Goal: Task Accomplishment & Management: Manage account settings

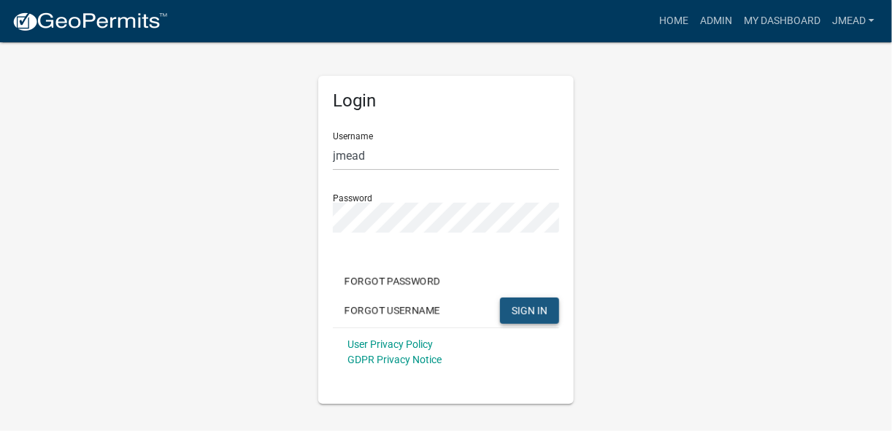
click at [526, 313] on span "SIGN IN" at bounding box center [529, 310] width 36 height 12
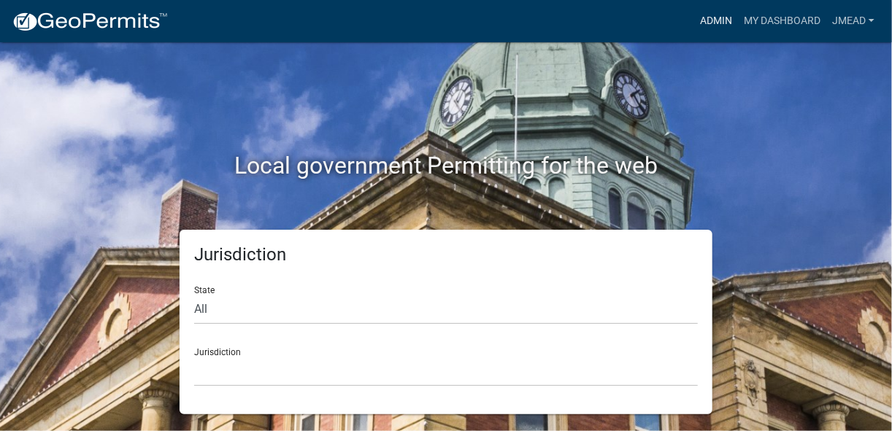
click at [713, 18] on link "Admin" at bounding box center [716, 21] width 44 height 28
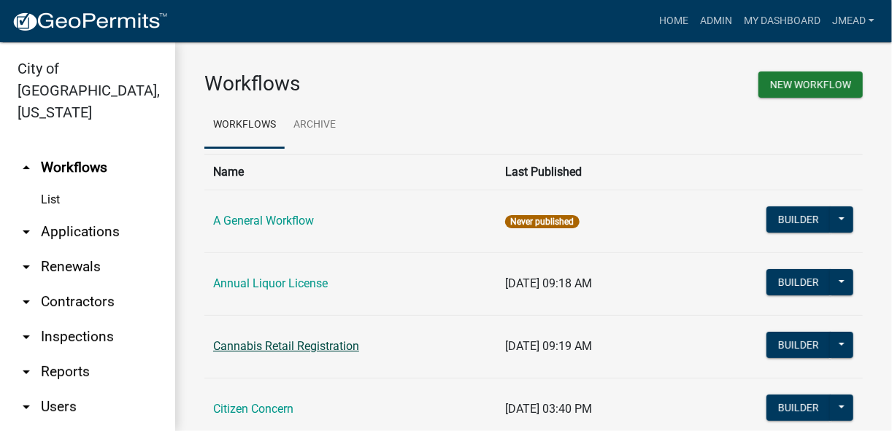
click at [333, 340] on link "Cannabis Retail Registration" at bounding box center [286, 346] width 146 height 14
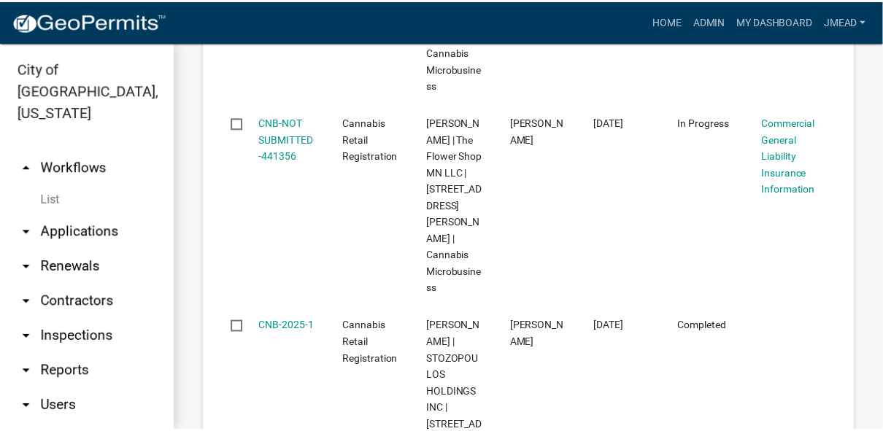
scroll to position [1751, 0]
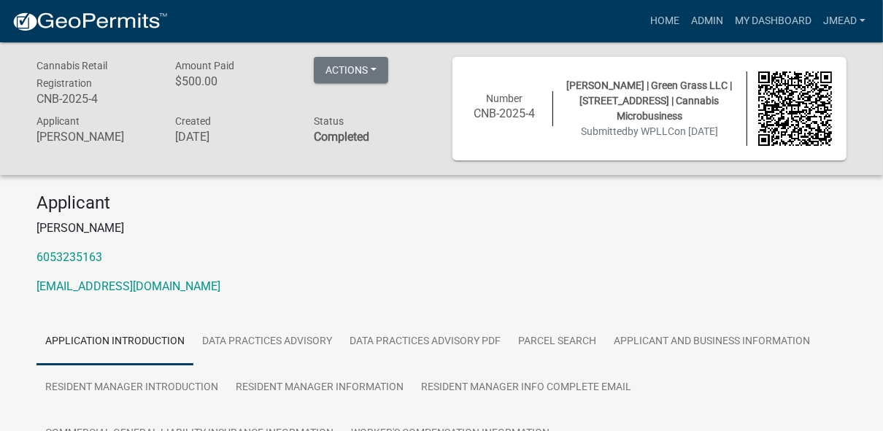
scroll to position [233, 0]
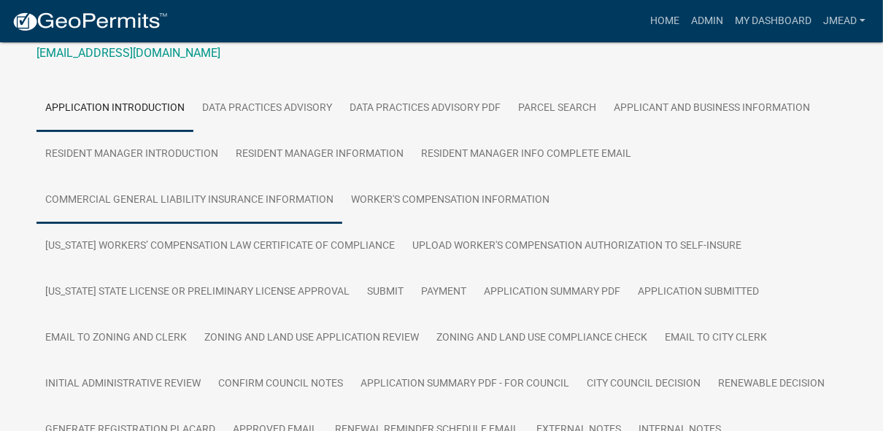
click at [131, 198] on link "Commercial General Liability Insurance Information" at bounding box center [189, 200] width 306 height 47
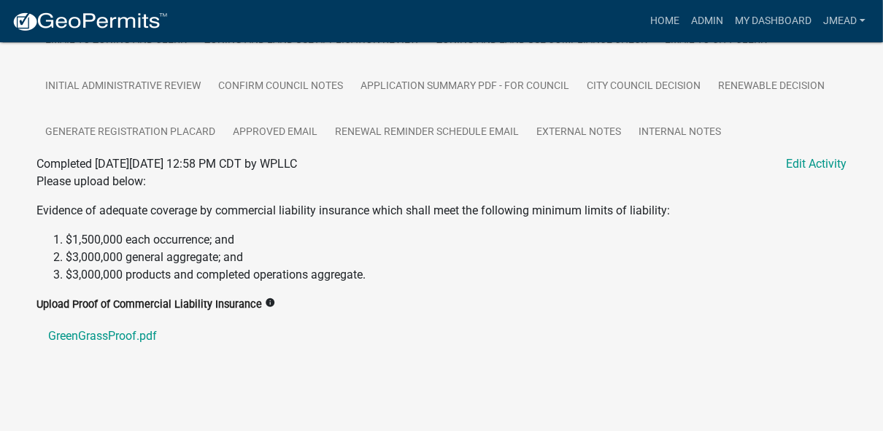
scroll to position [534, 0]
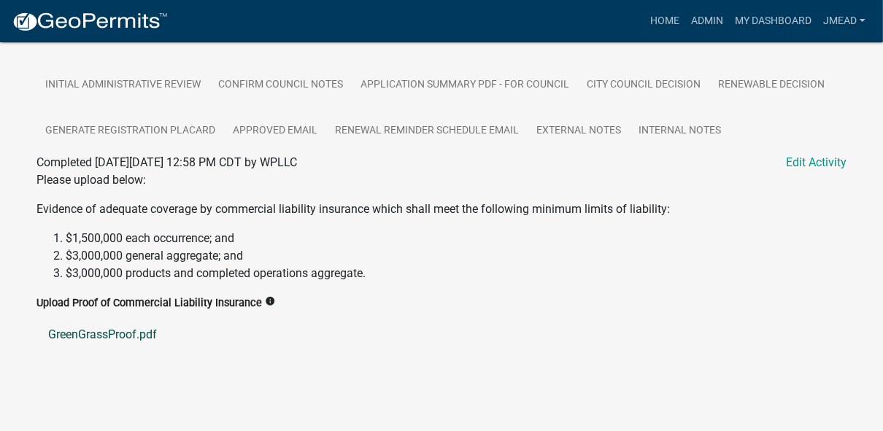
click at [137, 330] on link "GreenGrassProof.pdf" at bounding box center [441, 334] width 810 height 35
